Goal: Task Accomplishment & Management: Complete application form

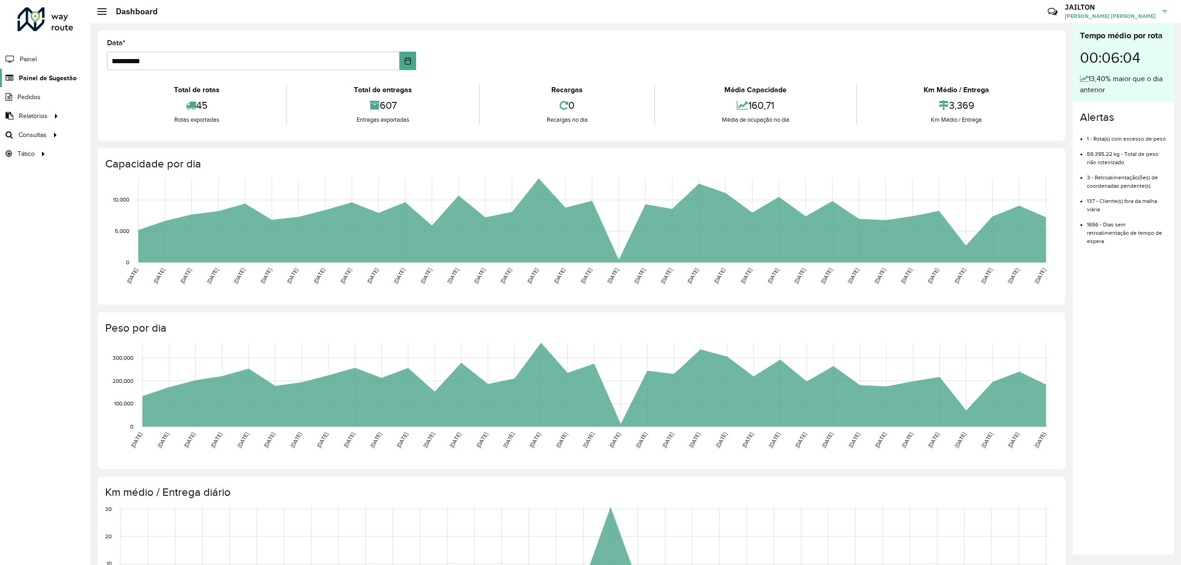
click at [47, 74] on span "Painel de Sugestão" at bounding box center [48, 78] width 58 height 10
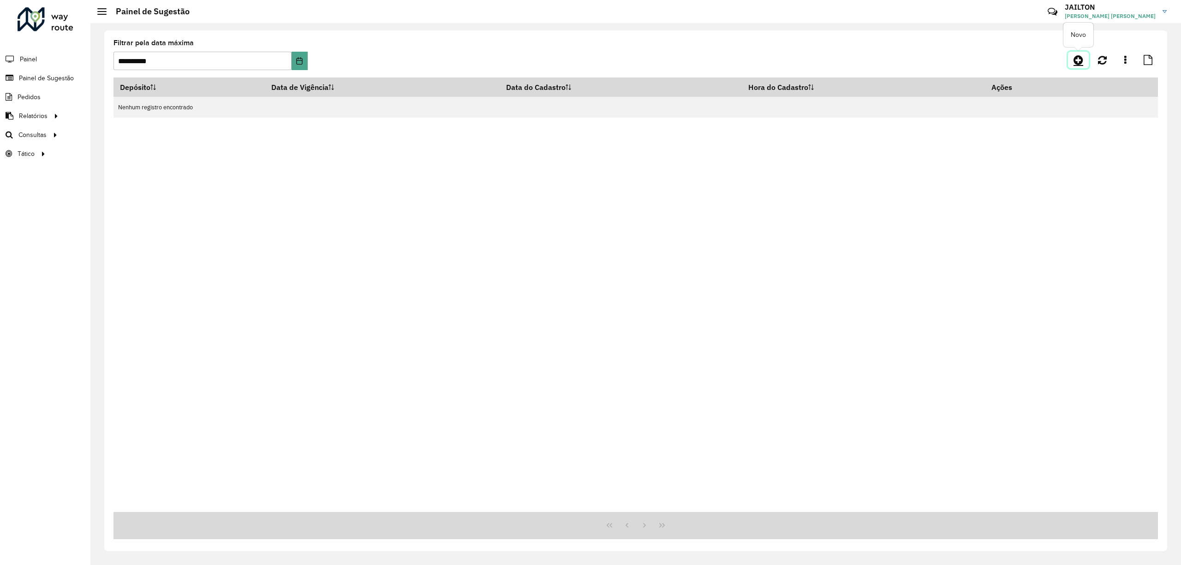
click at [1080, 61] on icon at bounding box center [1078, 59] width 10 height 11
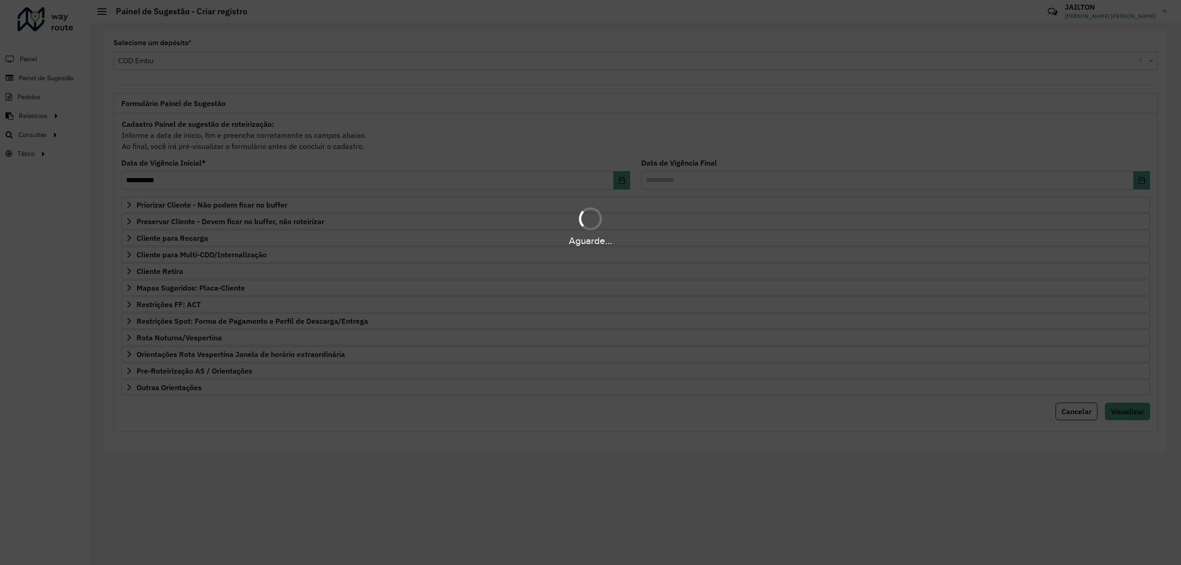
click at [289, 220] on div "Aguarde..." at bounding box center [590, 226] width 1181 height 44
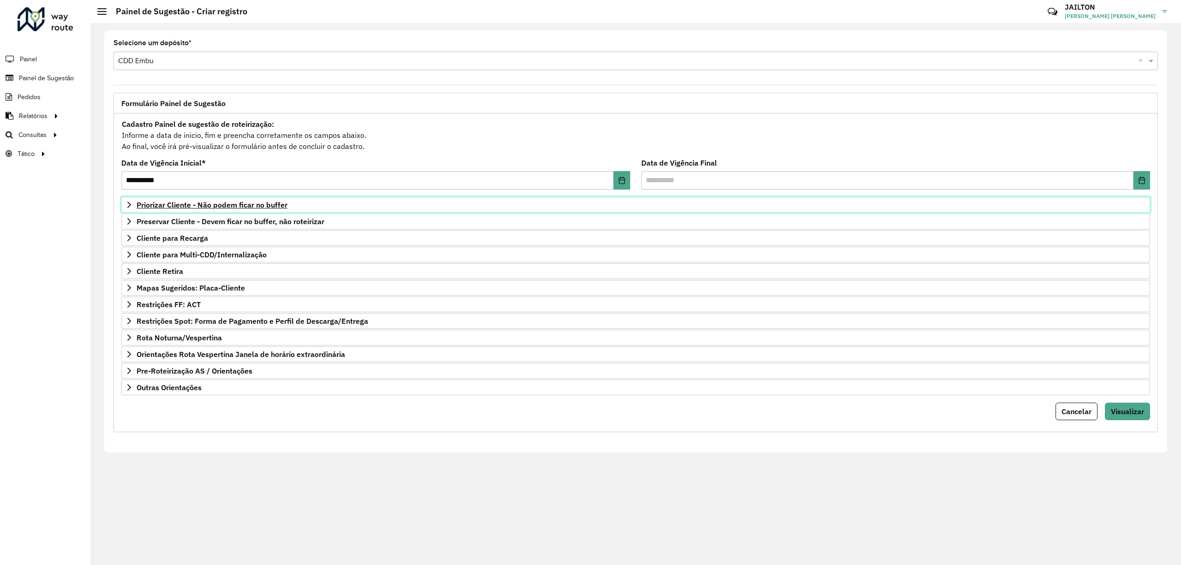
click at [236, 206] on span "Priorizar Cliente - Não podem ficar no buffer" at bounding box center [211, 204] width 151 height 7
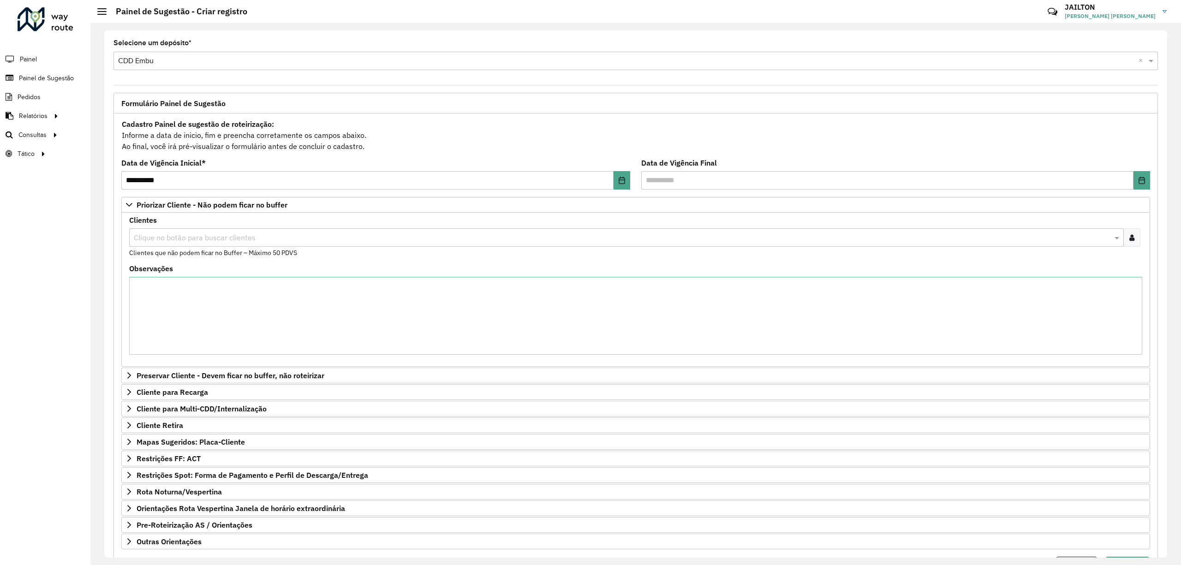
click at [1129, 238] on icon at bounding box center [1131, 237] width 5 height 7
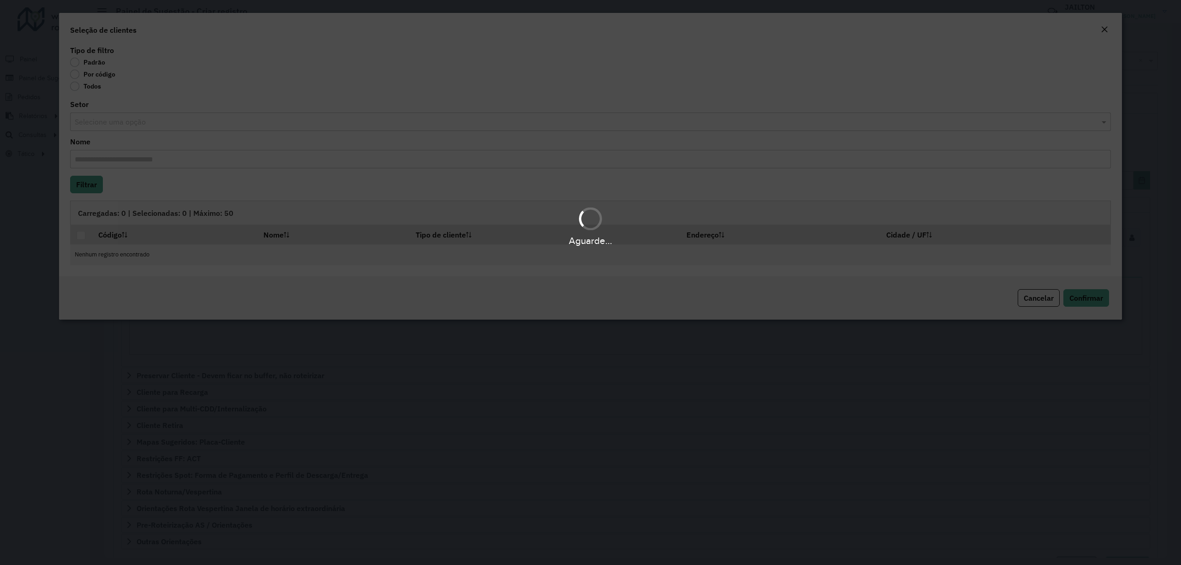
drag, startPoint x: 96, startPoint y: 84, endPoint x: 94, endPoint y: 78, distance: 6.4
click at [95, 84] on div "Aguarde..." at bounding box center [590, 282] width 1181 height 565
click at [95, 77] on label "Por código" at bounding box center [92, 74] width 45 height 9
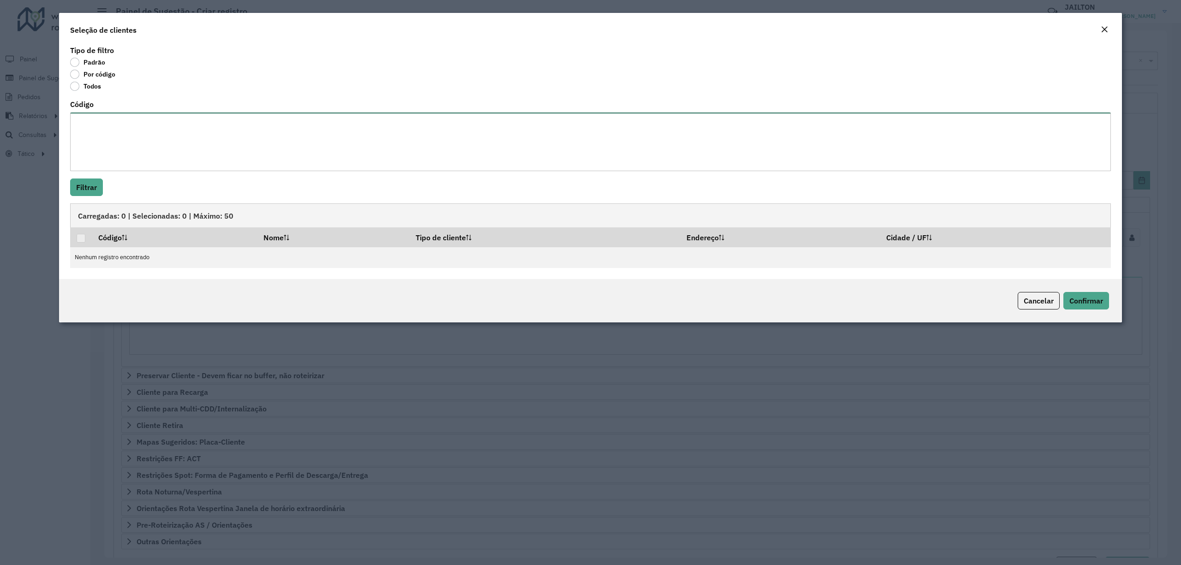
click at [191, 159] on textarea "Código" at bounding box center [590, 142] width 1040 height 59
paste textarea "*****"
type textarea "*****"
click at [84, 195] on button "Filtrar" at bounding box center [86, 187] width 33 height 18
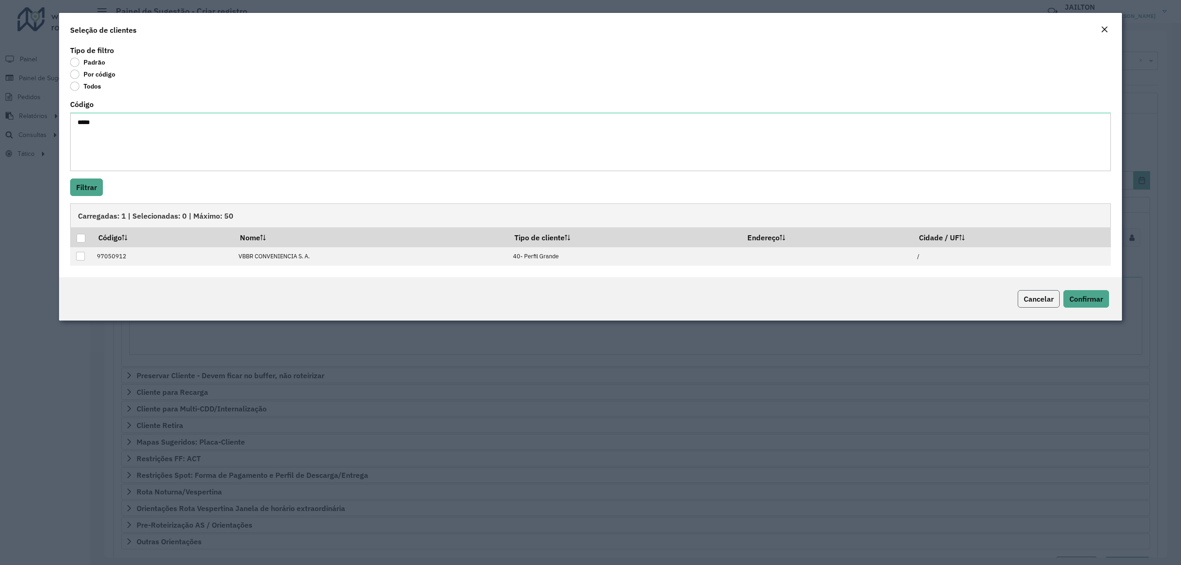
click at [1023, 304] on button "Cancelar" at bounding box center [1038, 299] width 42 height 18
